Goal: Task Accomplishment & Management: Use online tool/utility

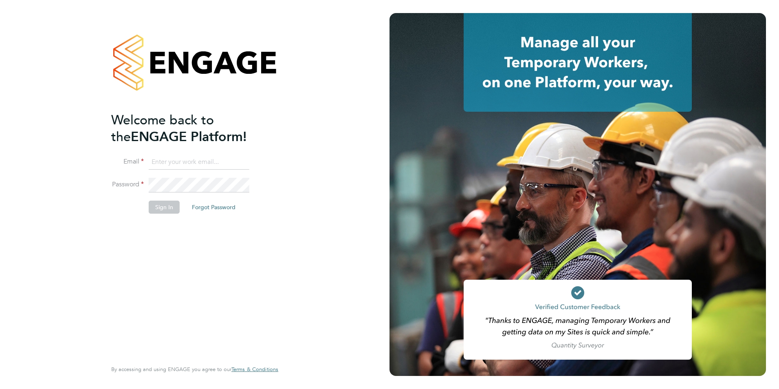
type input "[EMAIL_ADDRESS][DOMAIN_NAME]"
click at [167, 209] on button "Sign In" at bounding box center [164, 207] width 31 height 13
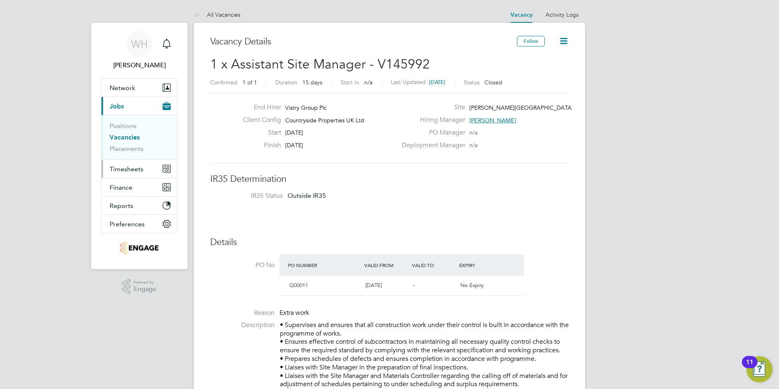
click at [125, 168] on span "Timesheets" at bounding box center [127, 169] width 34 height 8
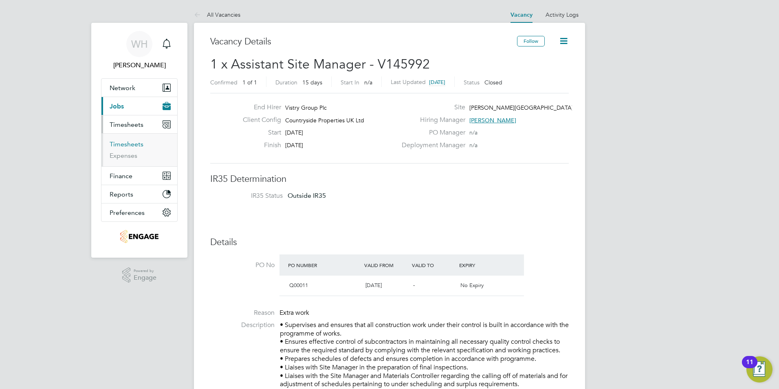
click at [123, 144] on link "Timesheets" at bounding box center [127, 144] width 34 height 8
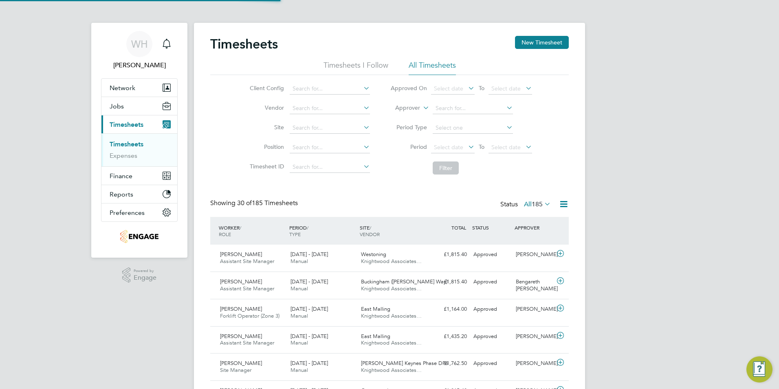
scroll to position [21, 71]
